Goal: Information Seeking & Learning: Learn about a topic

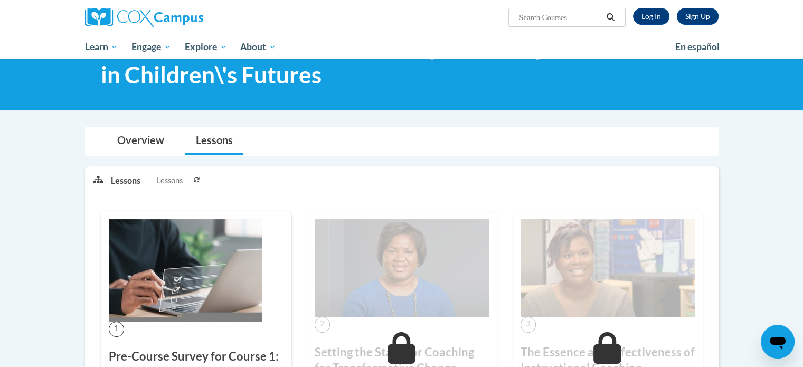
scroll to position [53, 0]
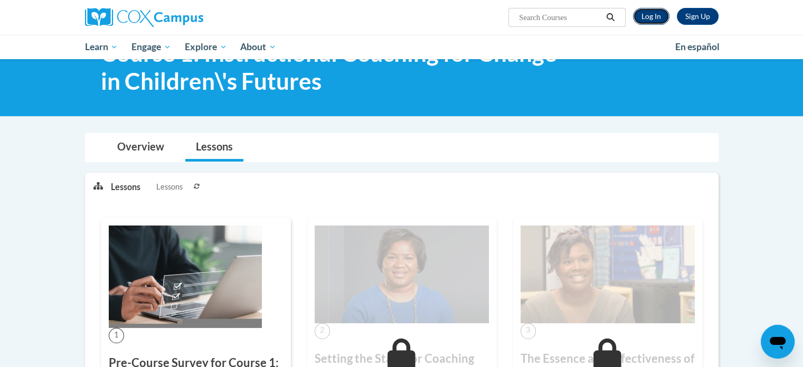
click at [653, 17] on link "Log In" at bounding box center [651, 16] width 36 height 17
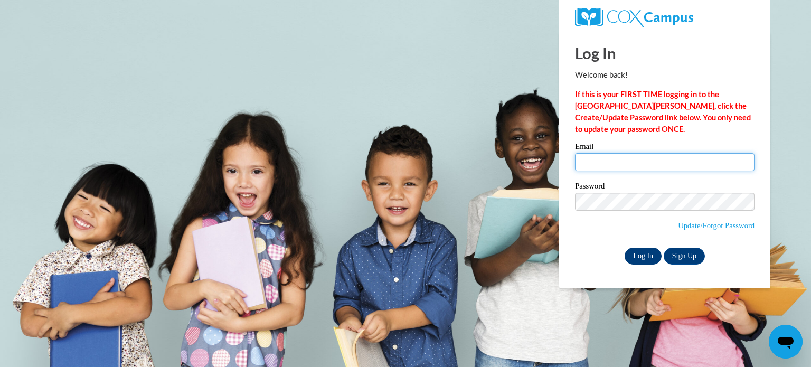
type input "akram.abdou@charterschools.ae"
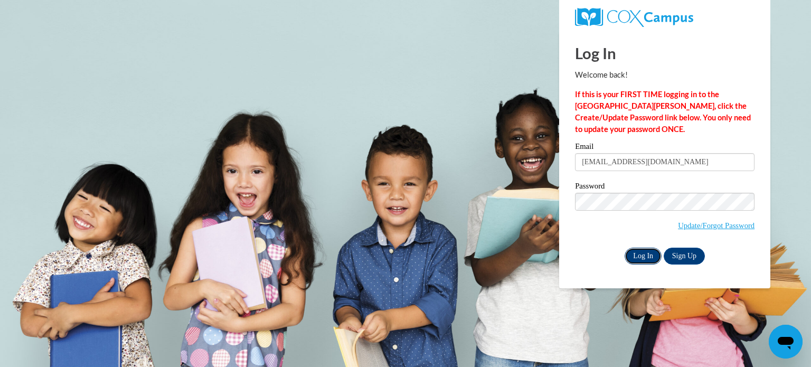
click at [646, 258] on input "Log In" at bounding box center [643, 256] width 37 height 17
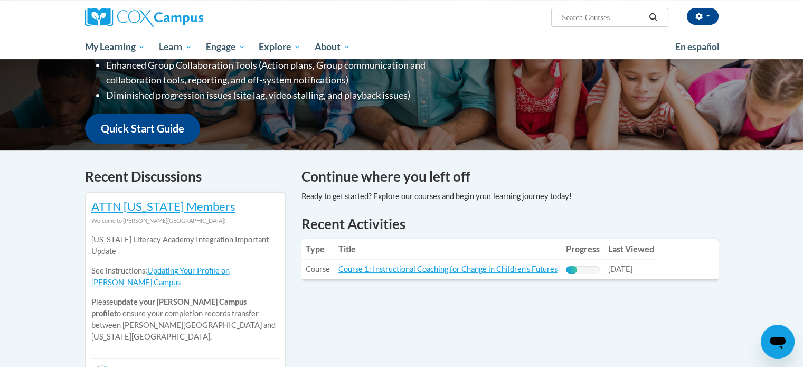
scroll to position [211, 0]
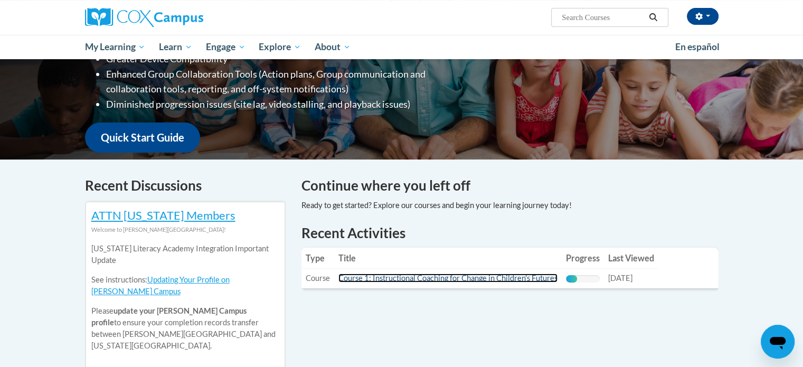
click at [439, 278] on link "Course 1: Instructional Coaching for Change in Children's Futures" at bounding box center [448, 278] width 219 height 9
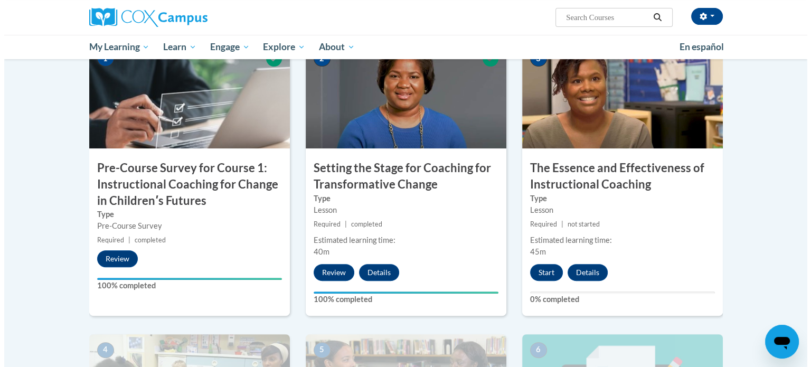
scroll to position [264, 0]
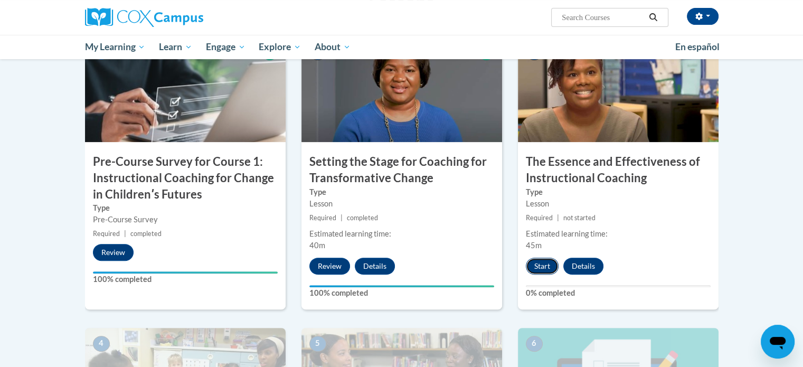
click at [548, 265] on button "Start" at bounding box center [542, 266] width 33 height 17
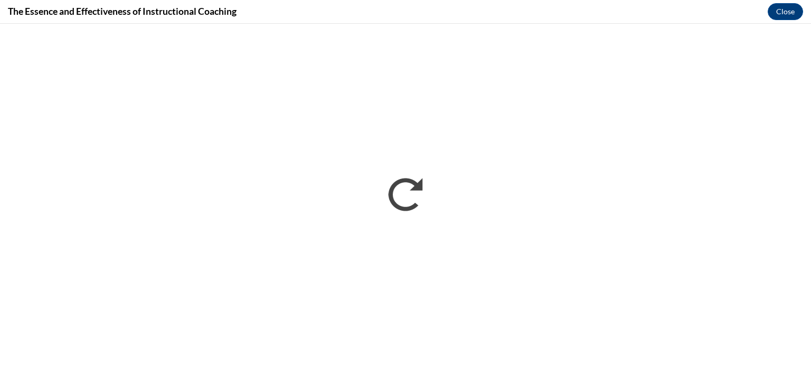
scroll to position [0, 0]
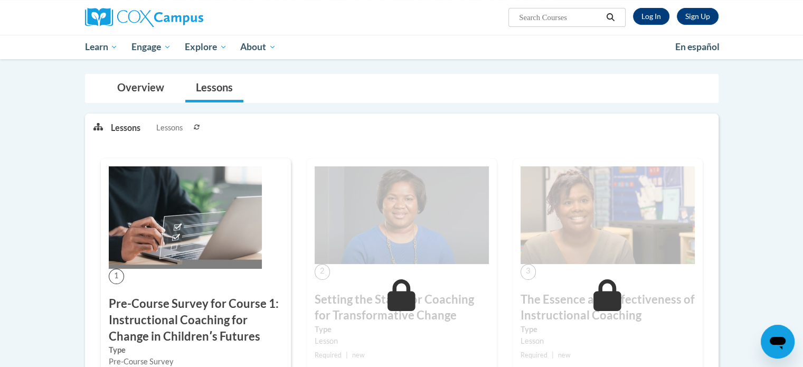
scroll to position [106, 0]
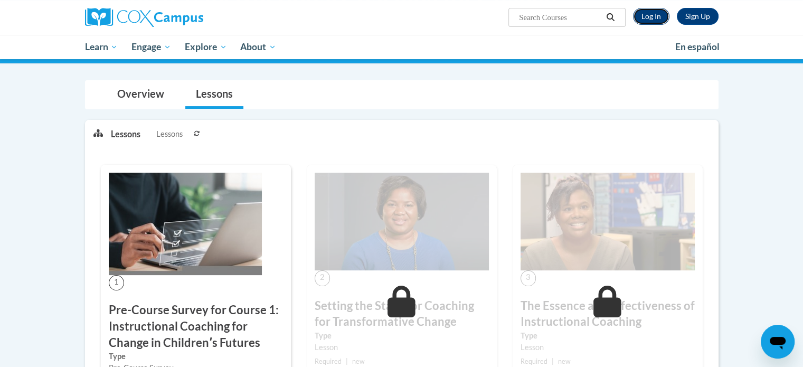
click at [646, 14] on link "Log In" at bounding box center [651, 16] width 36 height 17
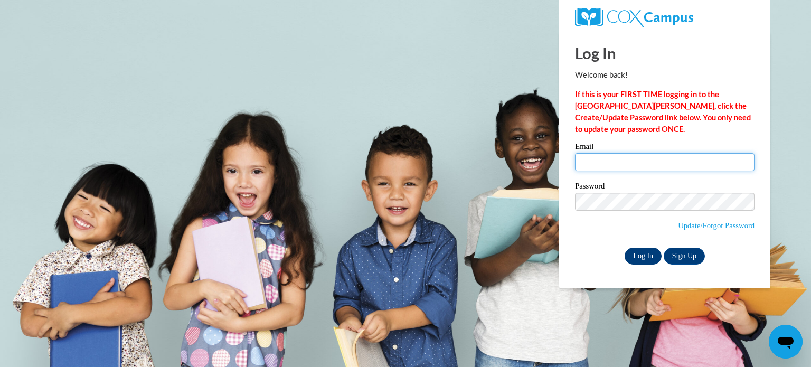
type input "[EMAIL_ADDRESS][DOMAIN_NAME]"
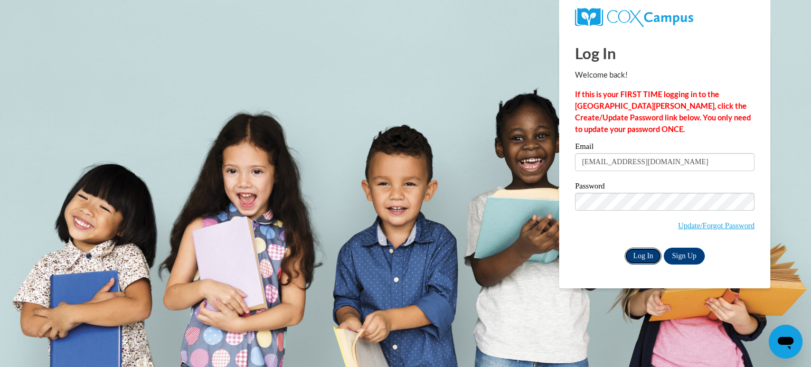
click at [645, 260] on input "Log In" at bounding box center [643, 256] width 37 height 17
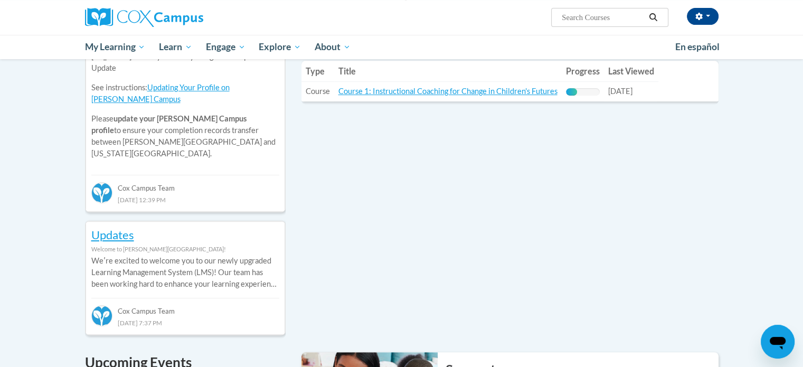
scroll to position [370, 0]
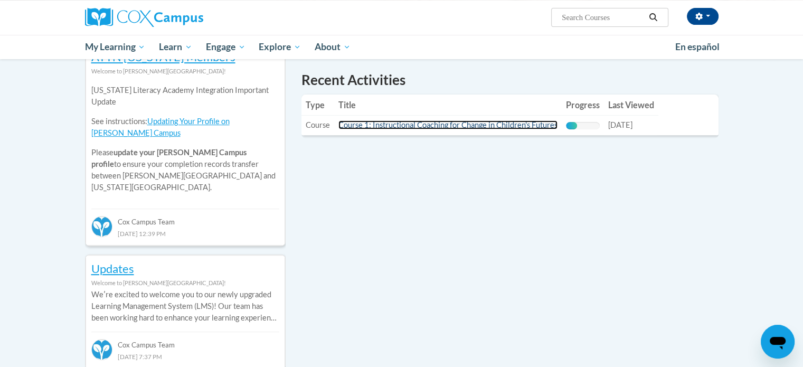
click at [454, 126] on link "Course 1: Instructional Coaching for Change in Children's Futures" at bounding box center [448, 124] width 219 height 9
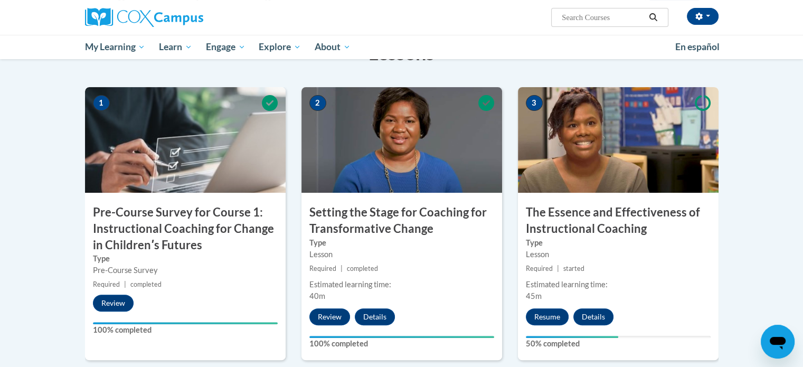
scroll to position [211, 0]
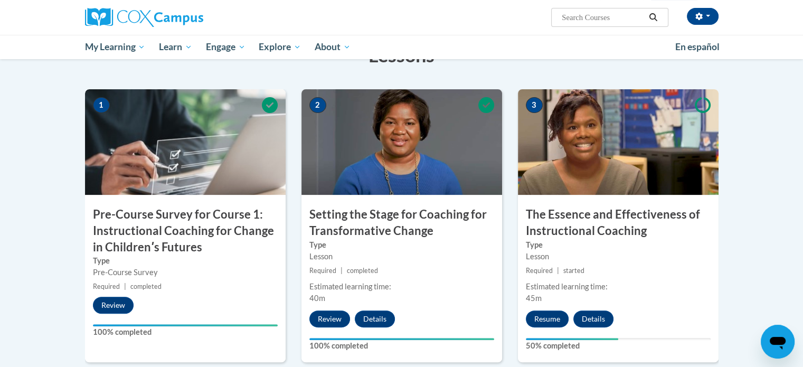
click at [606, 154] on img at bounding box center [618, 142] width 201 height 106
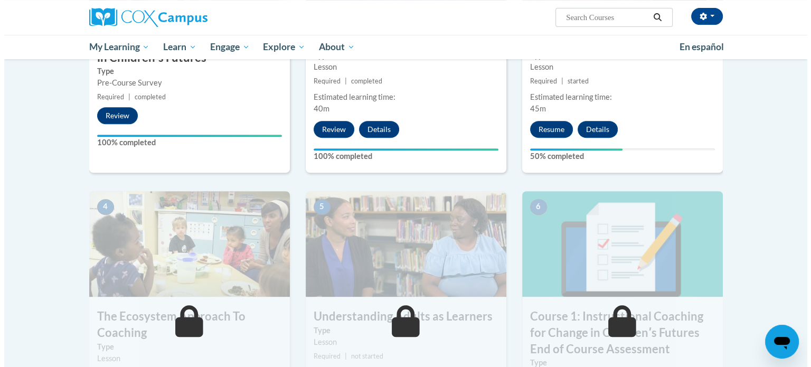
scroll to position [370, 0]
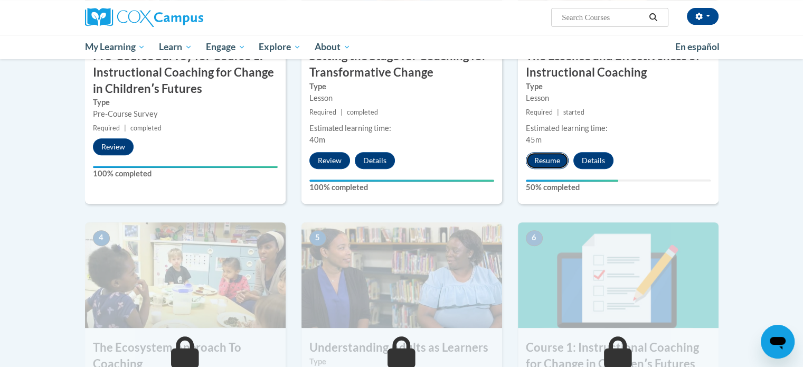
click at [550, 157] on button "Resume" at bounding box center [547, 160] width 43 height 17
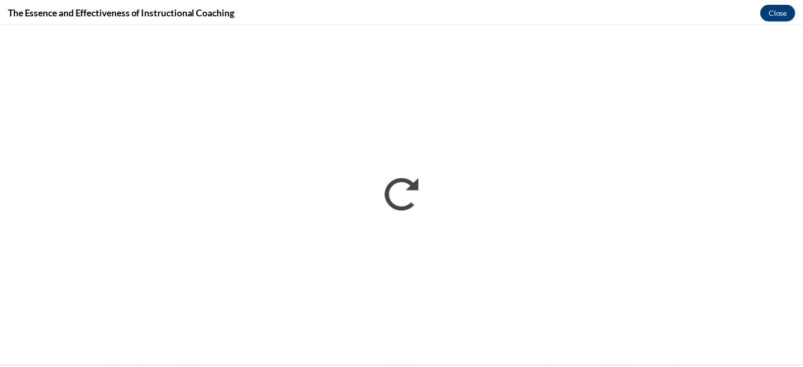
scroll to position [0, 0]
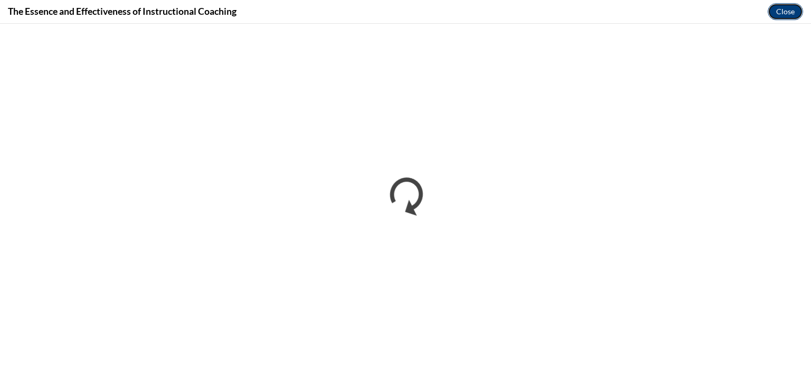
click at [789, 16] on button "Close" at bounding box center [785, 11] width 35 height 17
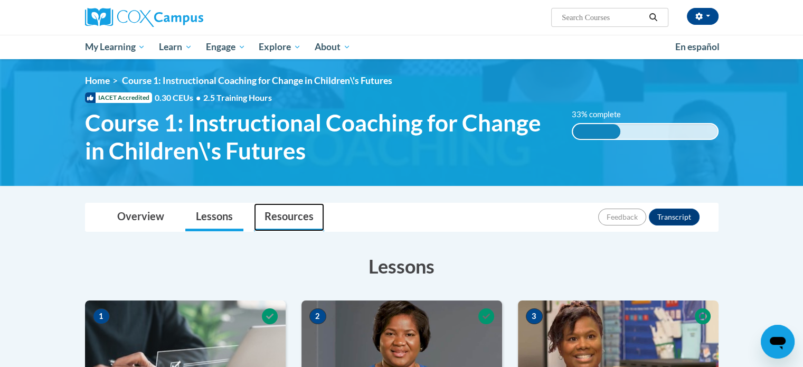
click at [277, 215] on link "Resources" at bounding box center [289, 217] width 70 height 28
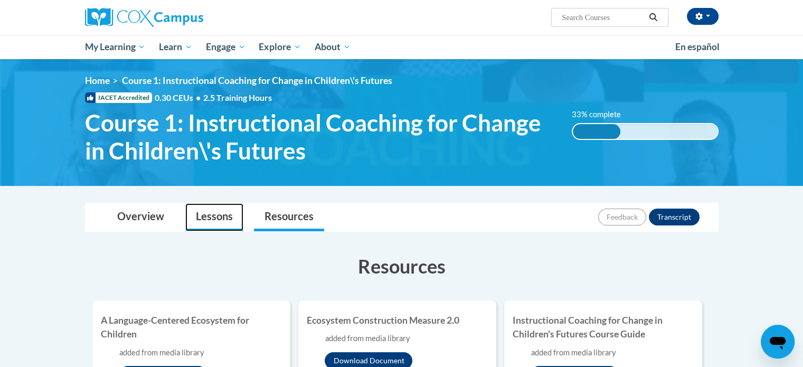
click at [226, 219] on link "Lessons" at bounding box center [214, 217] width 58 height 28
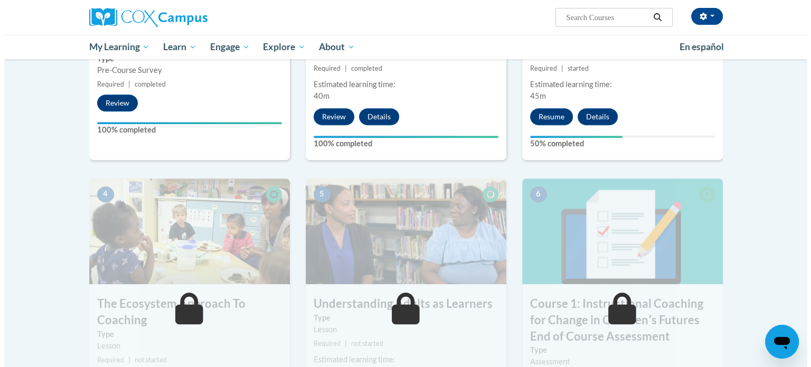
scroll to position [370, 0]
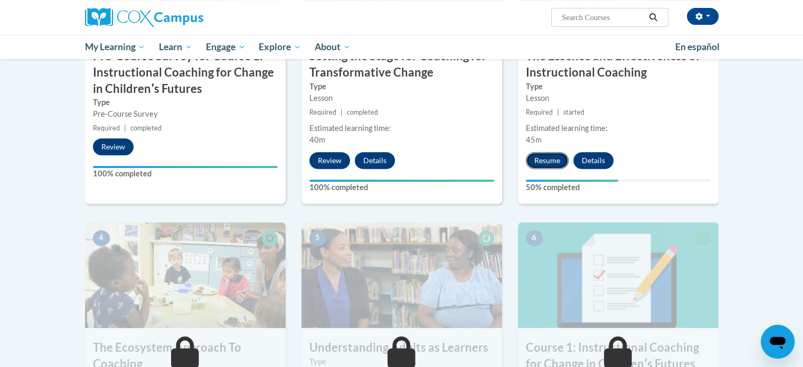
click at [552, 156] on button "Resume" at bounding box center [547, 160] width 43 height 17
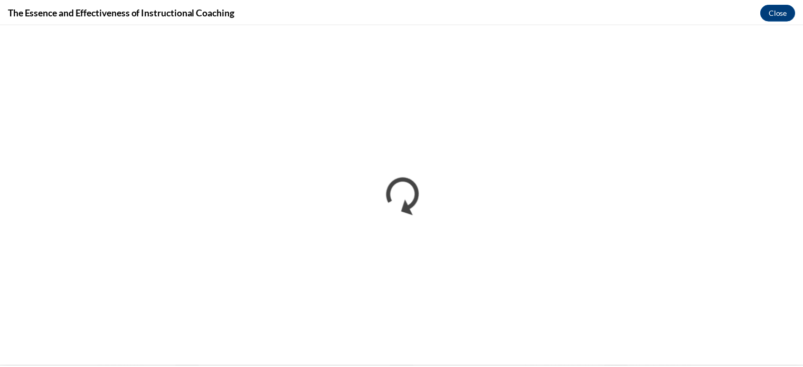
scroll to position [0, 0]
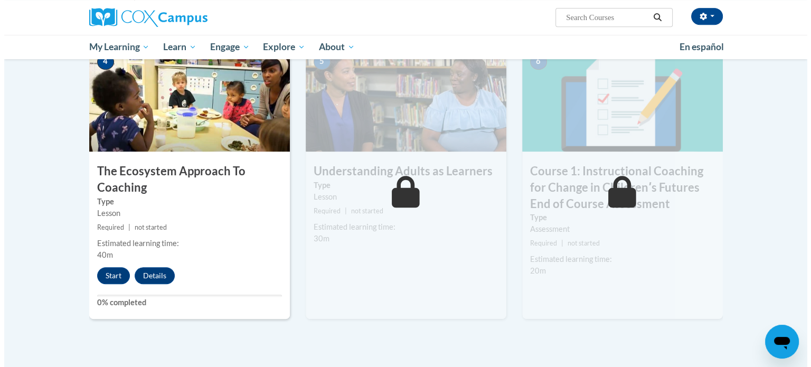
scroll to position [528, 0]
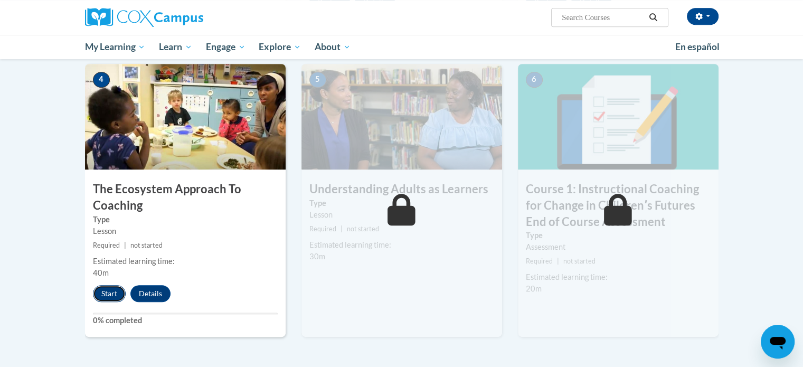
click at [106, 297] on button "Start" at bounding box center [109, 293] width 33 height 17
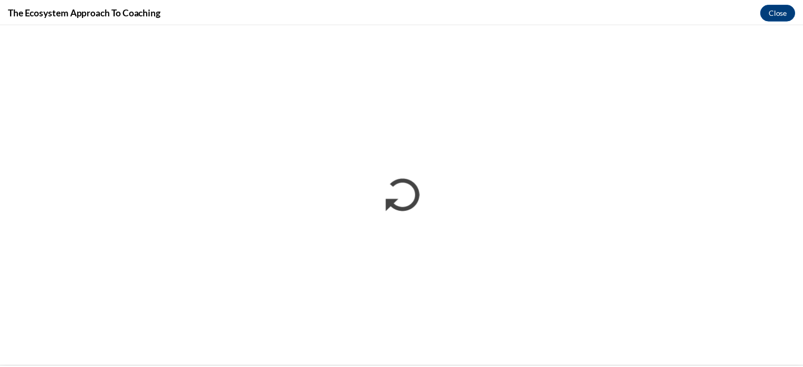
scroll to position [0, 0]
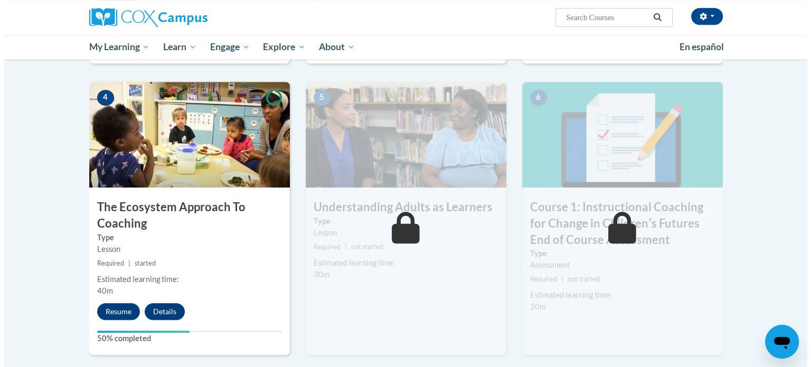
scroll to position [503, 0]
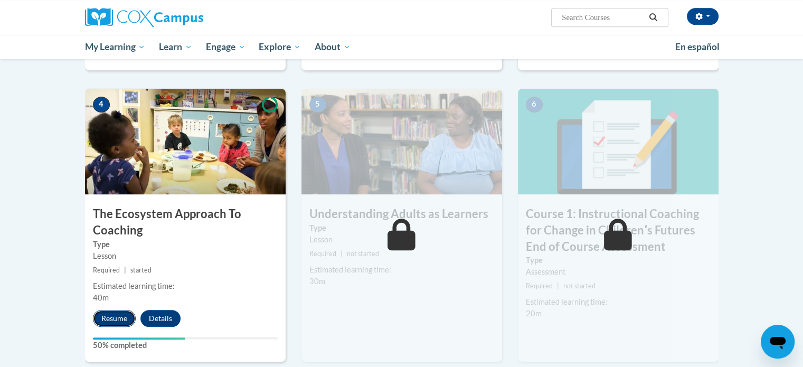
click at [116, 316] on button "Resume" at bounding box center [114, 318] width 43 height 17
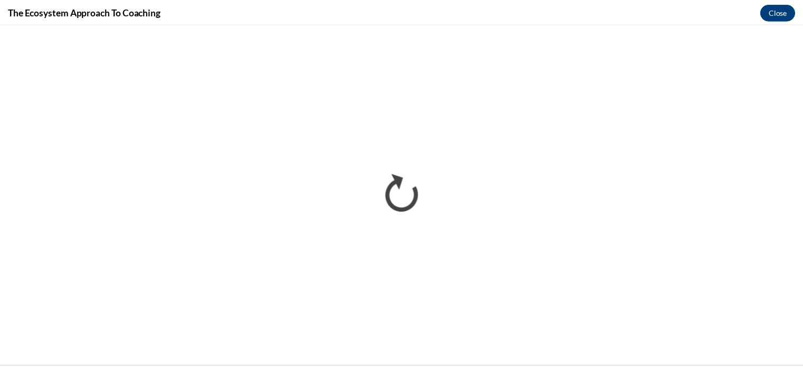
scroll to position [0, 0]
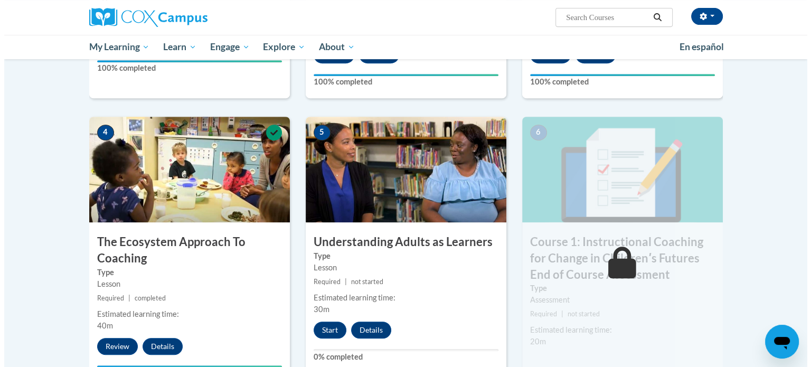
scroll to position [528, 0]
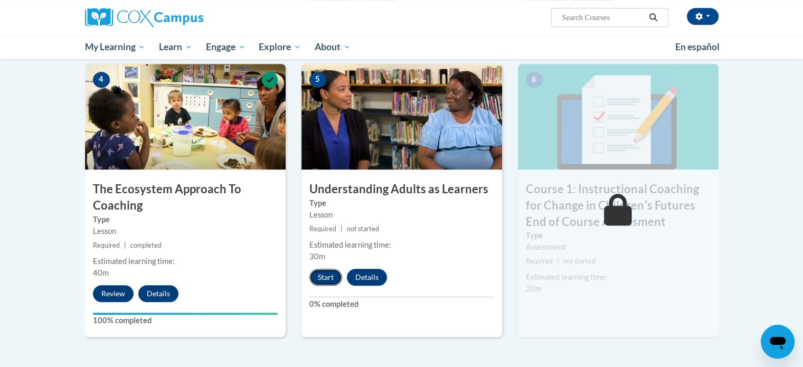
click at [327, 275] on button "Start" at bounding box center [325, 277] width 33 height 17
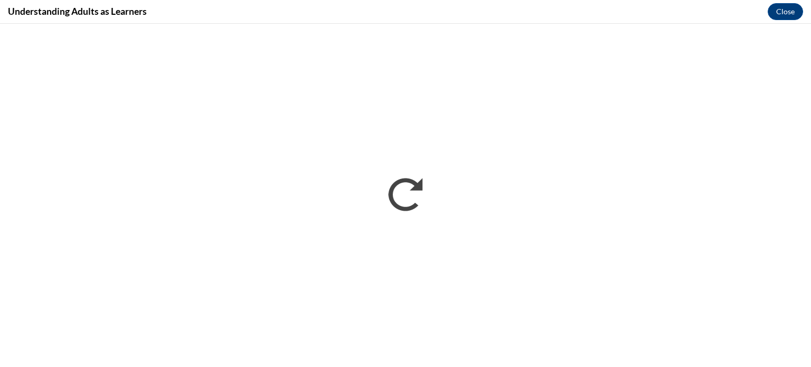
scroll to position [0, 0]
